Goal: Task Accomplishment & Management: Use online tool/utility

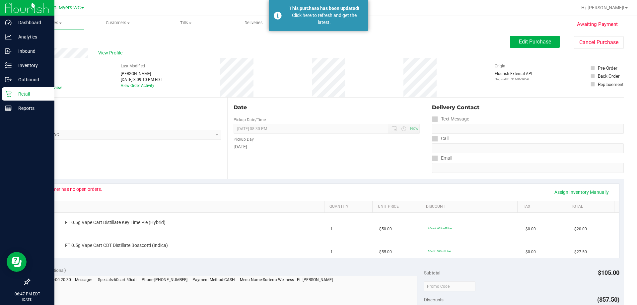
click at [38, 90] on p "Retail" at bounding box center [32, 94] width 40 height 8
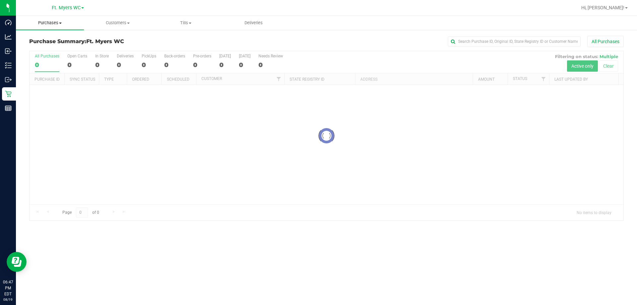
click at [58, 21] on span "Purchases" at bounding box center [50, 23] width 68 height 6
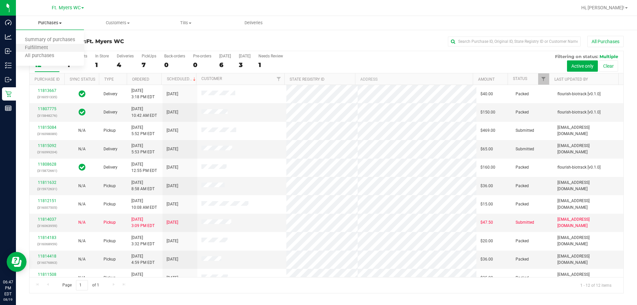
click at [57, 50] on li "Fulfillment" at bounding box center [50, 48] width 68 height 8
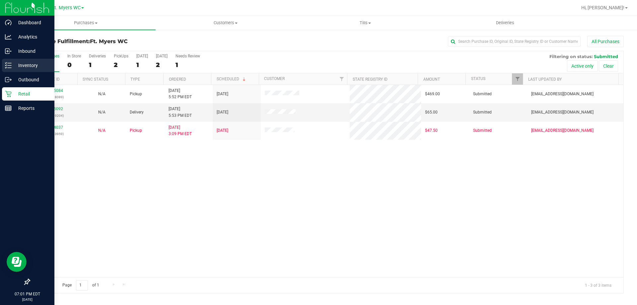
click at [3, 66] on div "Inventory" at bounding box center [28, 65] width 52 height 13
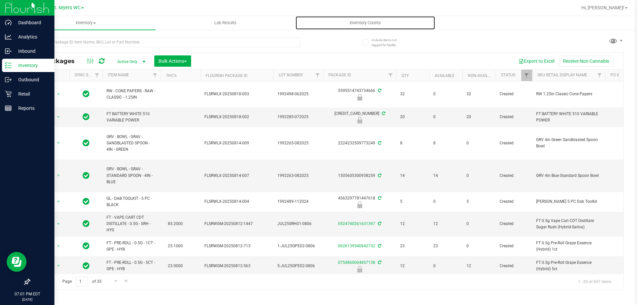
click at [378, 24] on span "Inventory Counts" at bounding box center [365, 23] width 49 height 6
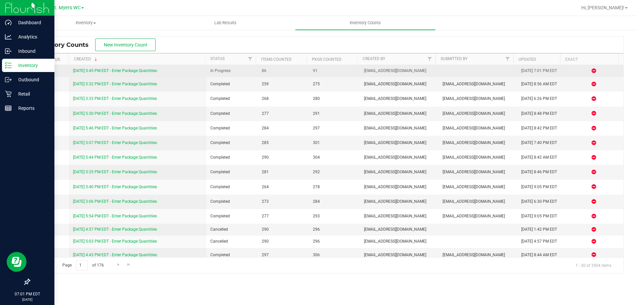
click at [149, 69] on link "[DATE] 5:45 PM EDT - Enter Package Quantities" at bounding box center [115, 70] width 84 height 5
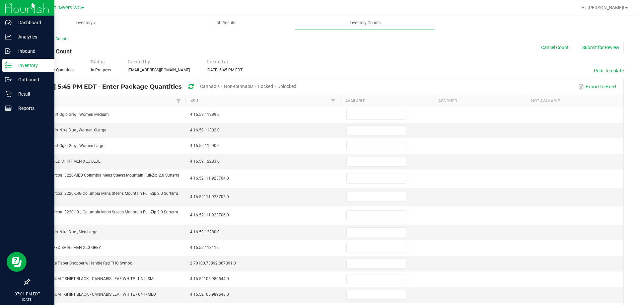
click at [296, 88] on span "Unlocked" at bounding box center [286, 86] width 19 height 5
type input "19"
type input "10"
type input "12"
type input "1"
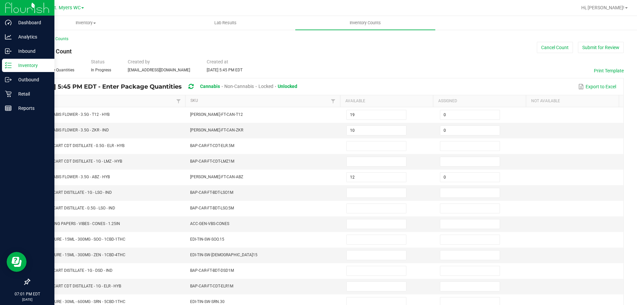
click at [157, 101] on link "Item" at bounding box center [105, 100] width 139 height 5
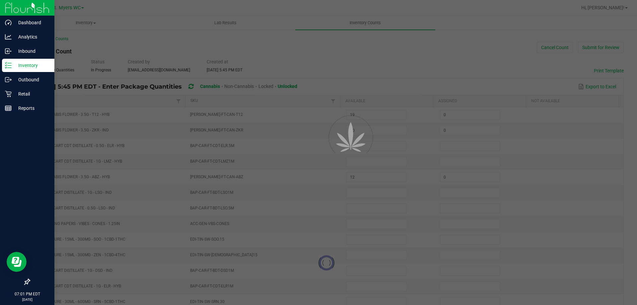
type input "1"
type input "15"
type input "16"
type input "0"
type input "8"
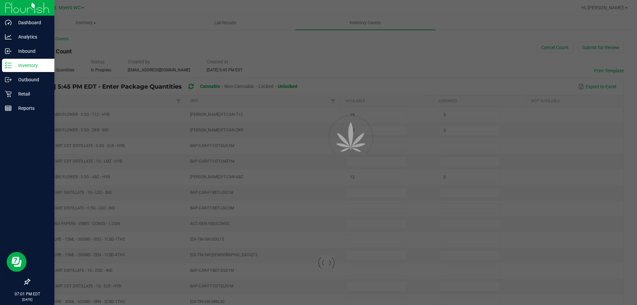
type input "17"
type input "19"
type input "20"
type input "2"
type input "12"
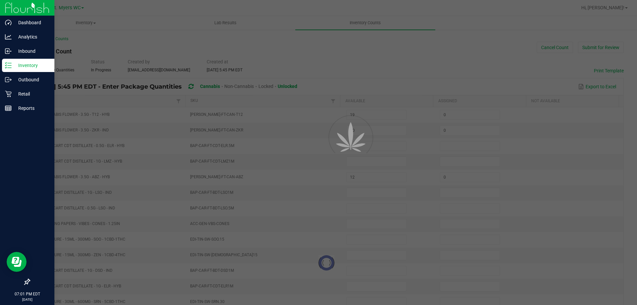
type input "20"
type input "18"
type input "2"
type input "0"
type input "17"
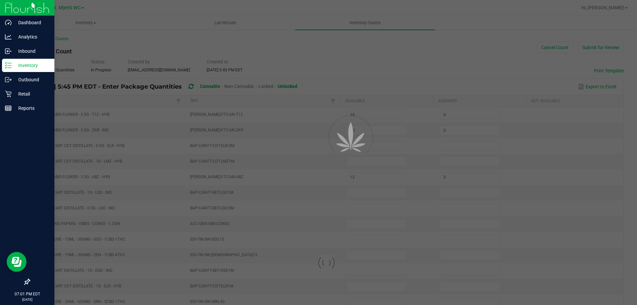
type input "20"
type input "5"
type input "20"
type input "0"
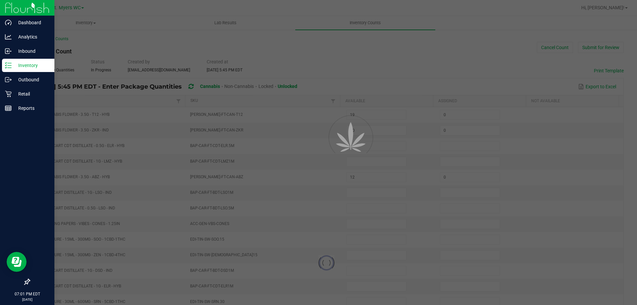
type input "0"
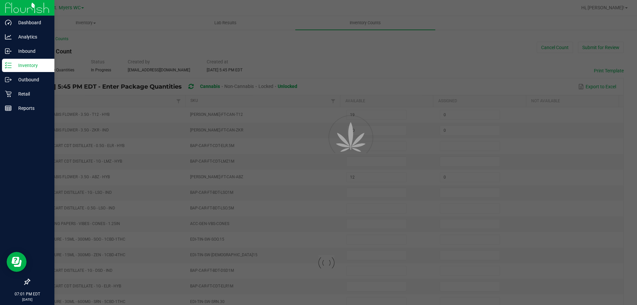
type input "0"
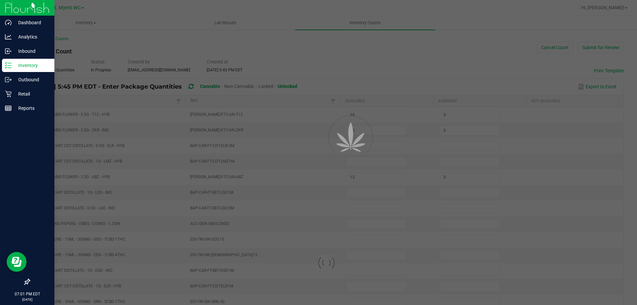
type input "0"
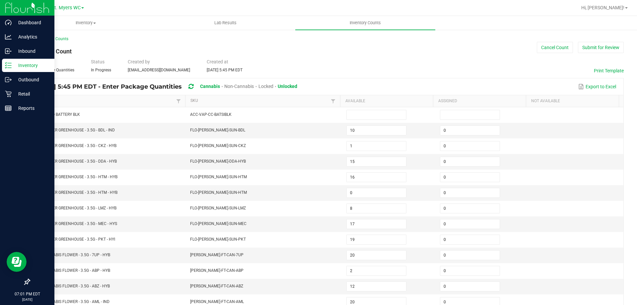
click at [158, 100] on link "Item" at bounding box center [105, 100] width 139 height 5
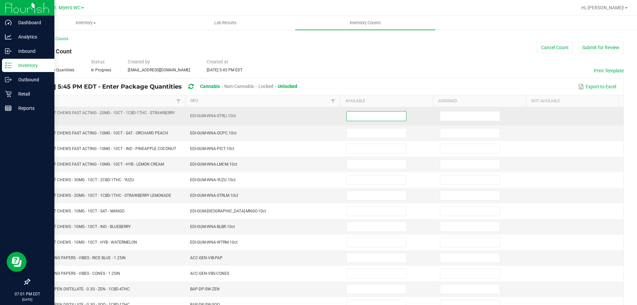
click at [399, 113] on input at bounding box center [376, 116] width 59 height 9
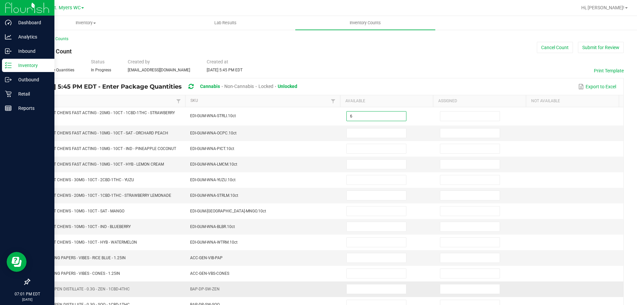
type input "6"
type input "0"
type input "5"
type input "0"
type input "2"
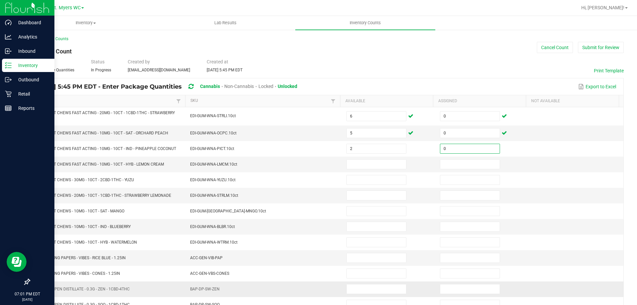
type input "0"
type input "5"
type input "0"
type input "5"
type input "0"
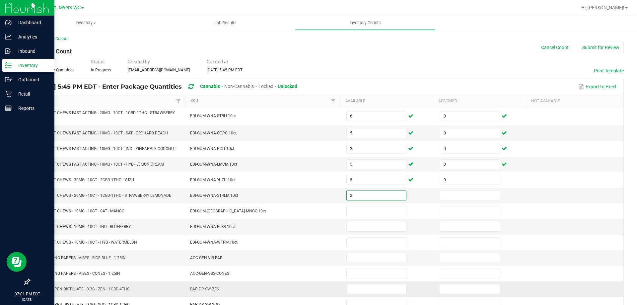
type input "2"
type input "0"
type input "4"
type input "0"
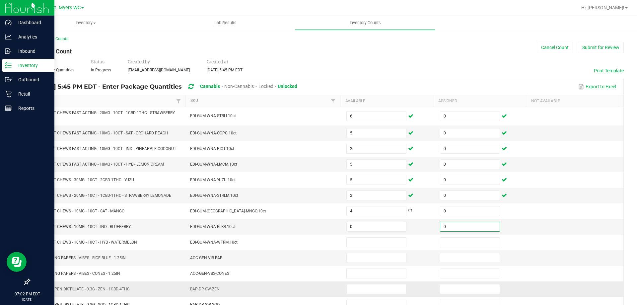
type input "0"
type input "3"
type input "0"
type input "14"
type input "0"
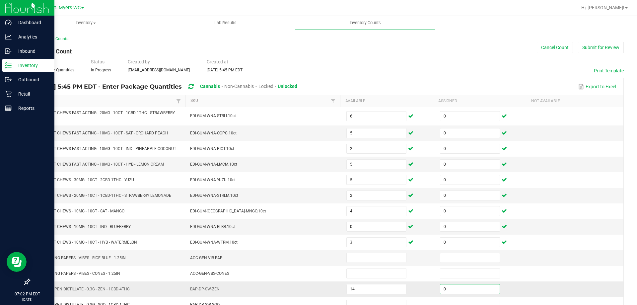
scroll to position [4, 0]
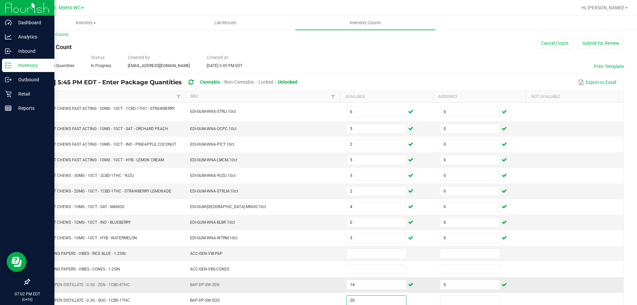
type input "20"
type input "0"
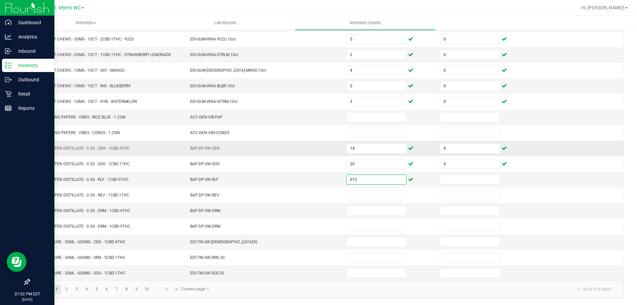
type input "12"
type input "0"
type input "10"
type input "0"
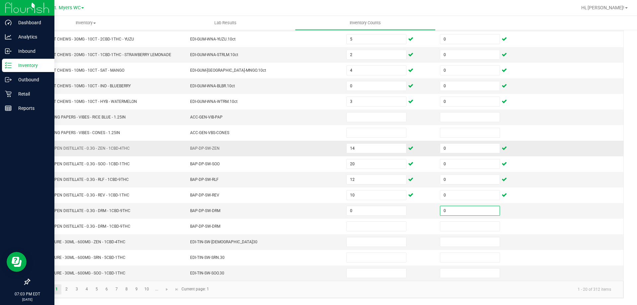
type input "0"
type input "15"
type input "0"
type input "6"
type input "0"
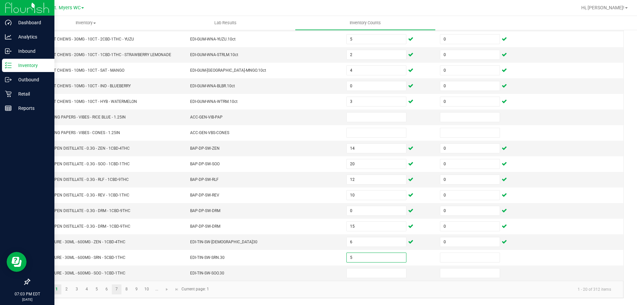
type input "5"
type input "0"
type input "4"
type input "0"
click at [64, 290] on link "2" at bounding box center [67, 289] width 10 height 10
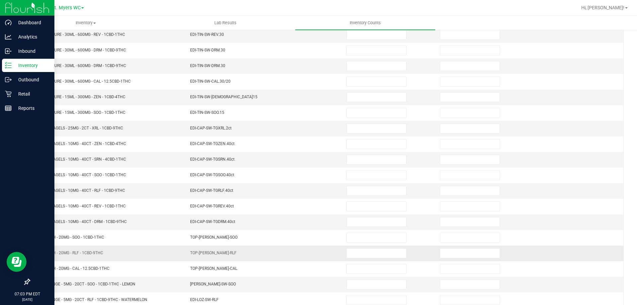
scroll to position [5, 0]
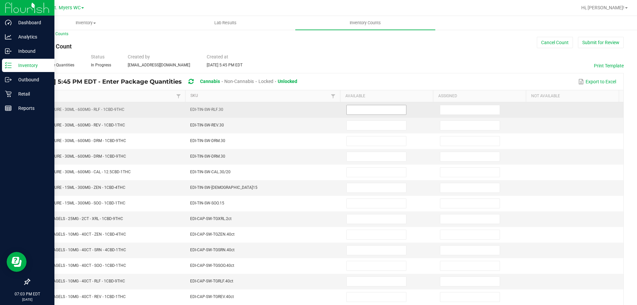
click at [369, 107] on input at bounding box center [376, 109] width 59 height 9
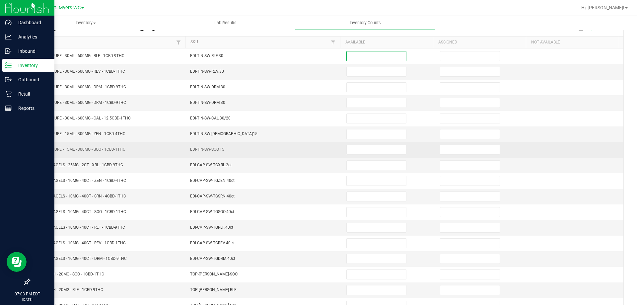
scroll to position [71, 0]
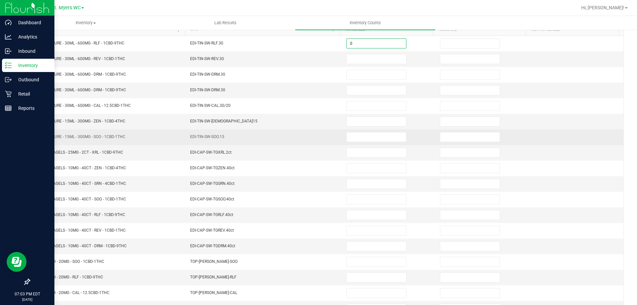
type input "0"
type input "8"
type input "0"
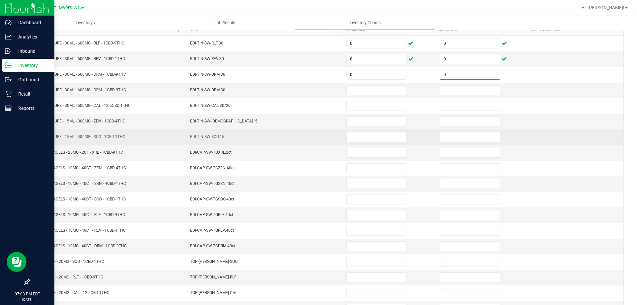
type input "0"
type input "8"
type input "0"
type input "1"
type input "0"
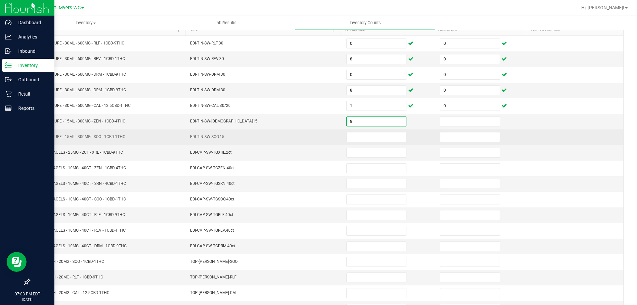
type input "8"
type input "0"
type input "7"
type input "0"
type input "7"
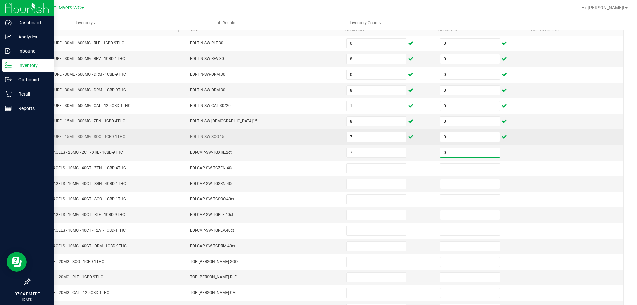
type input "0"
type input "5"
type input "0"
type input "2"
type input "0"
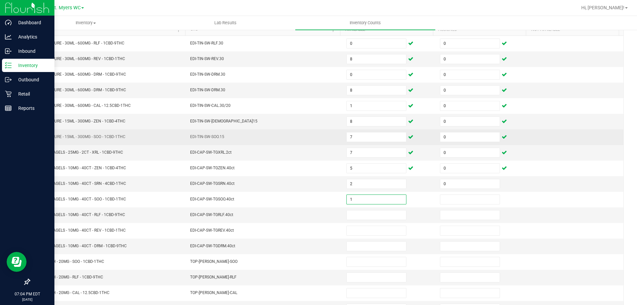
type input "1"
type input "0"
type input "1"
type input "0"
type input "5"
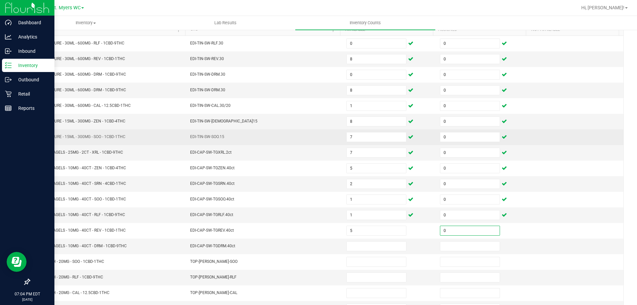
type input "0"
type input "2"
type input "0"
type input "11"
type input "0"
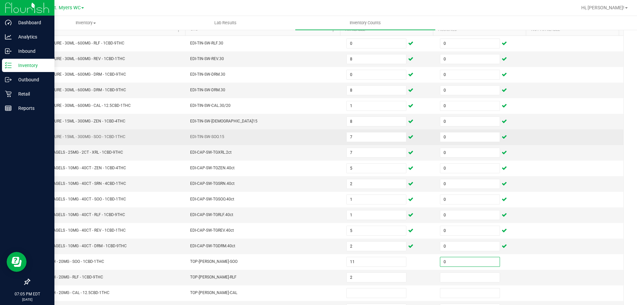
type input "2"
type input "0"
type input "11"
type input "0"
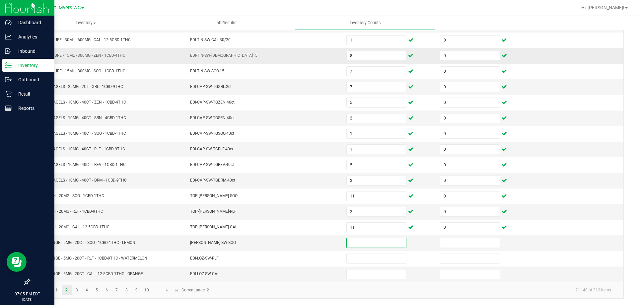
scroll to position [138, 0]
type input "4"
type input "0"
type input "6"
type input "0"
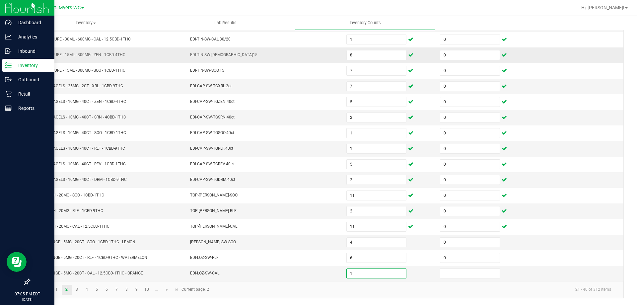
type input "1"
type input "0"
click at [80, 289] on link "3" at bounding box center [77, 290] width 10 height 10
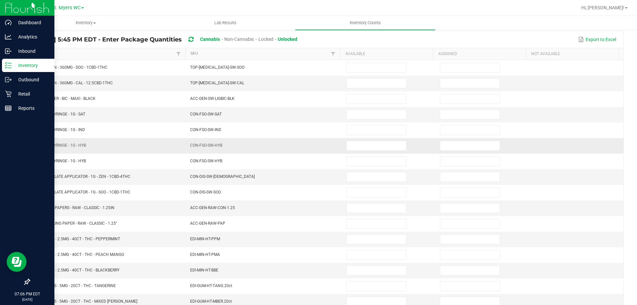
scroll to position [38, 0]
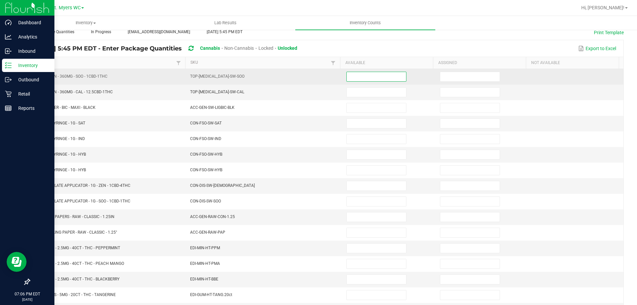
click at [363, 76] on input at bounding box center [376, 76] width 59 height 9
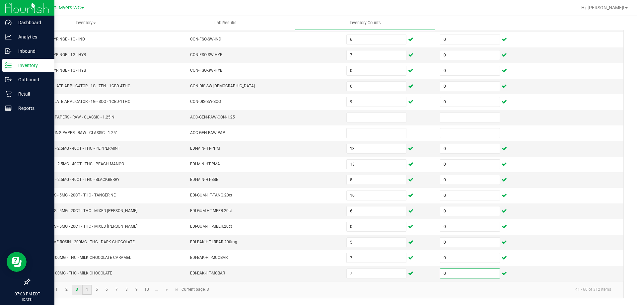
click at [87, 287] on link "4" at bounding box center [87, 290] width 10 height 10
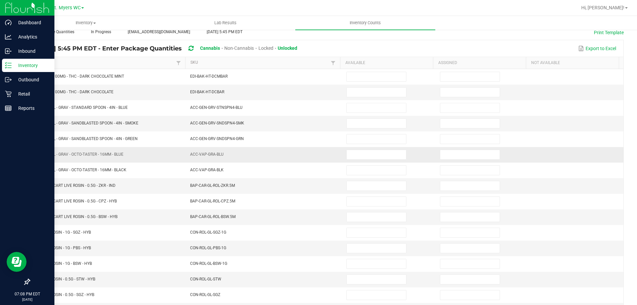
scroll to position [0, 0]
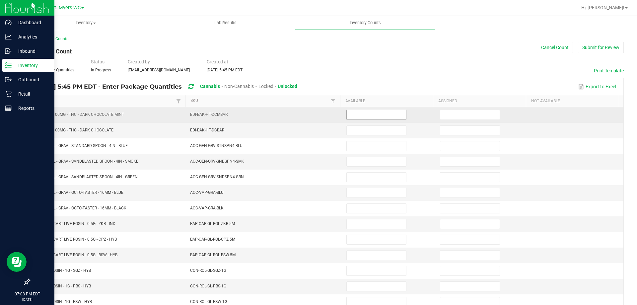
click at [347, 113] on input at bounding box center [376, 114] width 59 height 9
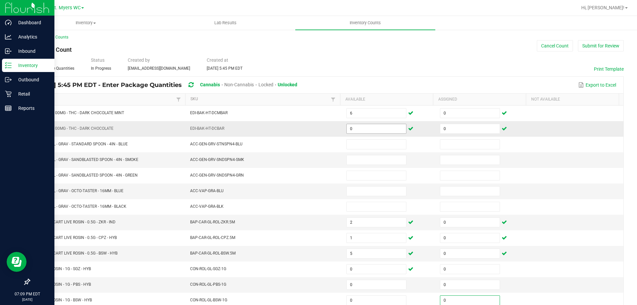
scroll to position [138, 0]
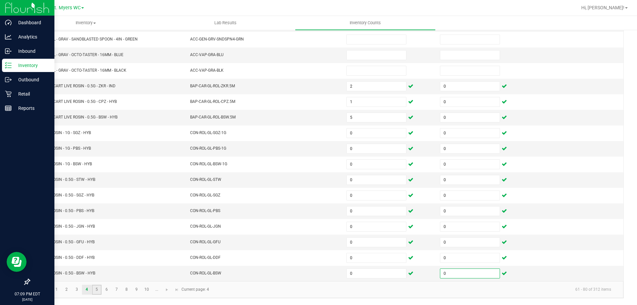
click at [94, 290] on link "5" at bounding box center [97, 290] width 10 height 10
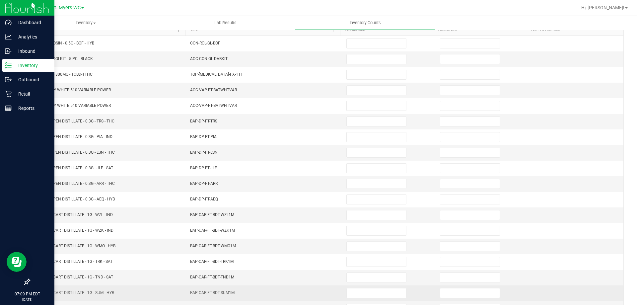
scroll to position [38, 0]
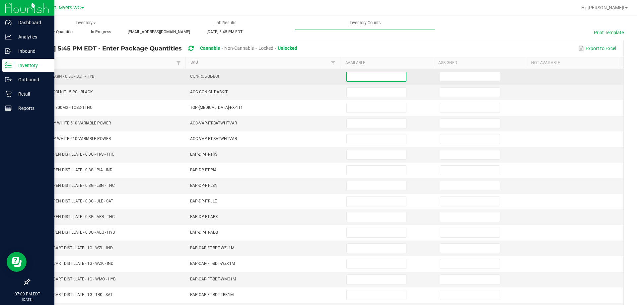
click at [365, 74] on input at bounding box center [376, 76] width 59 height 9
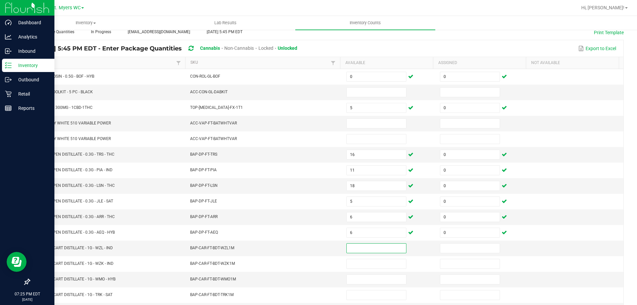
click at [8, 66] on icon at bounding box center [8, 65] width 7 height 7
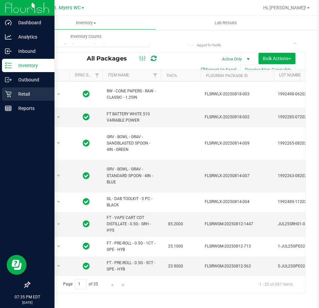
click at [7, 90] on div "Retail" at bounding box center [28, 93] width 52 height 13
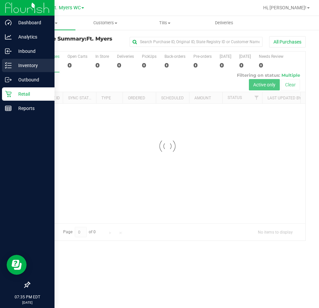
click at [18, 67] on p "Inventory" at bounding box center [32, 65] width 40 height 8
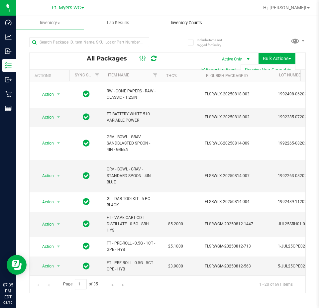
click at [177, 23] on span "Inventory Counts" at bounding box center [186, 23] width 49 height 6
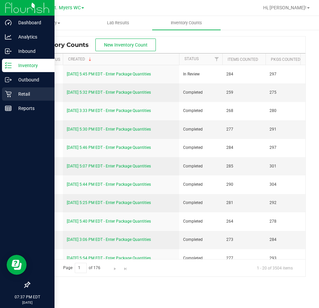
click at [13, 97] on p "Retail" at bounding box center [32, 94] width 40 height 8
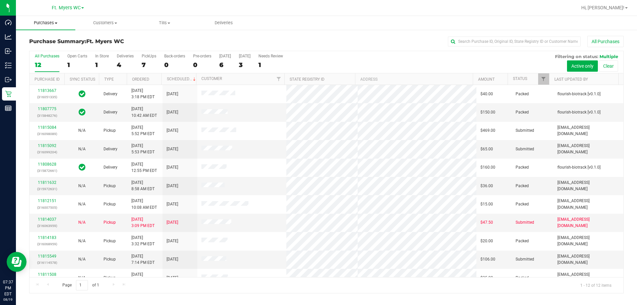
click at [54, 29] on uib-tab-heading "Purchases Summary of purchases Fulfillment All purchases" at bounding box center [45, 23] width 59 height 14
click at [38, 49] on span "Fulfillment" at bounding box center [36, 48] width 41 height 6
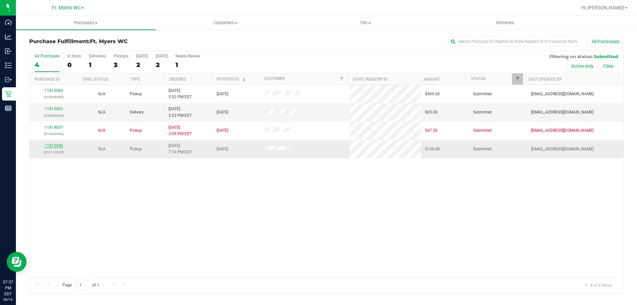
click at [49, 145] on link "11815549" at bounding box center [53, 145] width 19 height 5
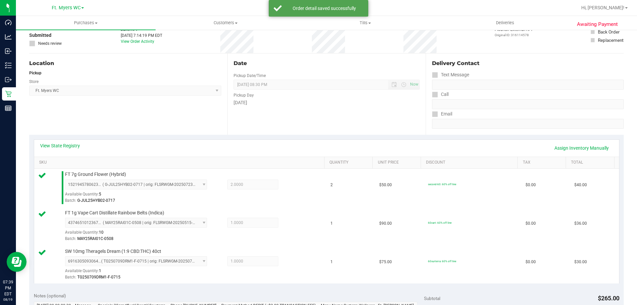
scroll to position [199, 0]
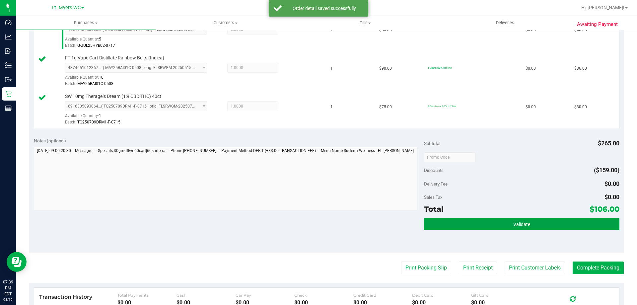
click at [450, 224] on button "Validate" at bounding box center [521, 224] width 195 height 12
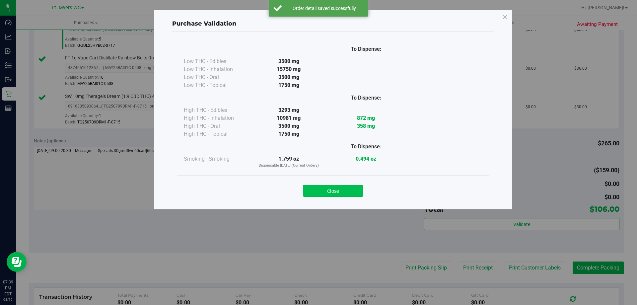
click at [346, 195] on button "Close" at bounding box center [333, 191] width 60 height 12
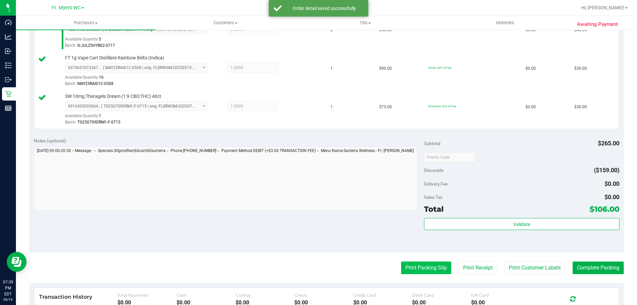
click at [411, 262] on button "Print Packing Slip" at bounding box center [426, 268] width 50 height 13
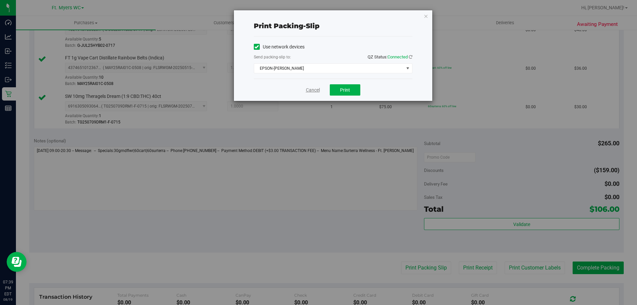
click at [313, 87] on link "Cancel" at bounding box center [313, 90] width 14 height 7
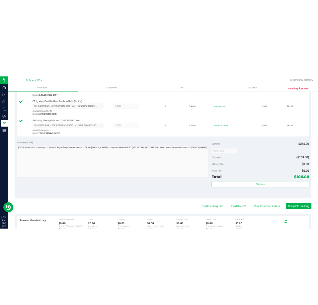
scroll to position [266, 0]
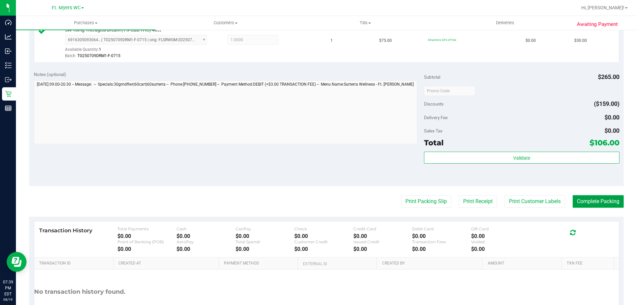
click at [583, 206] on button "Complete Packing" at bounding box center [598, 201] width 51 height 13
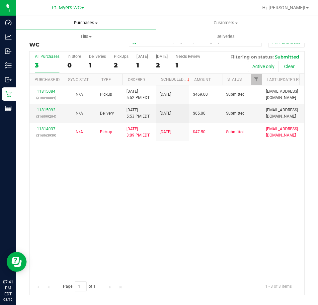
click at [90, 23] on span "Purchases" at bounding box center [86, 23] width 140 height 6
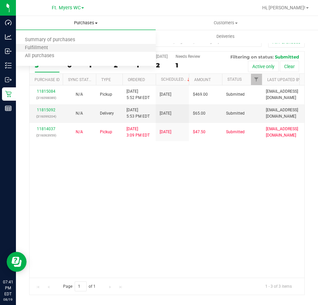
click at [66, 47] on li "Fulfillment" at bounding box center [86, 48] width 140 height 8
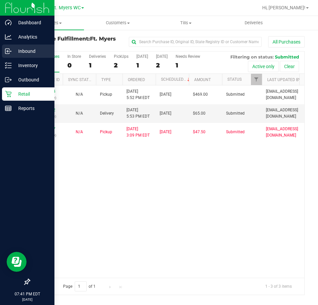
click at [17, 51] on p "Inbound" at bounding box center [32, 51] width 40 height 8
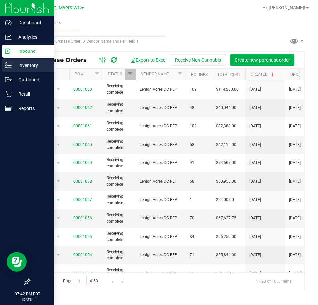
click at [15, 62] on p "Inventory" at bounding box center [32, 65] width 40 height 8
